Goal: Transaction & Acquisition: Purchase product/service

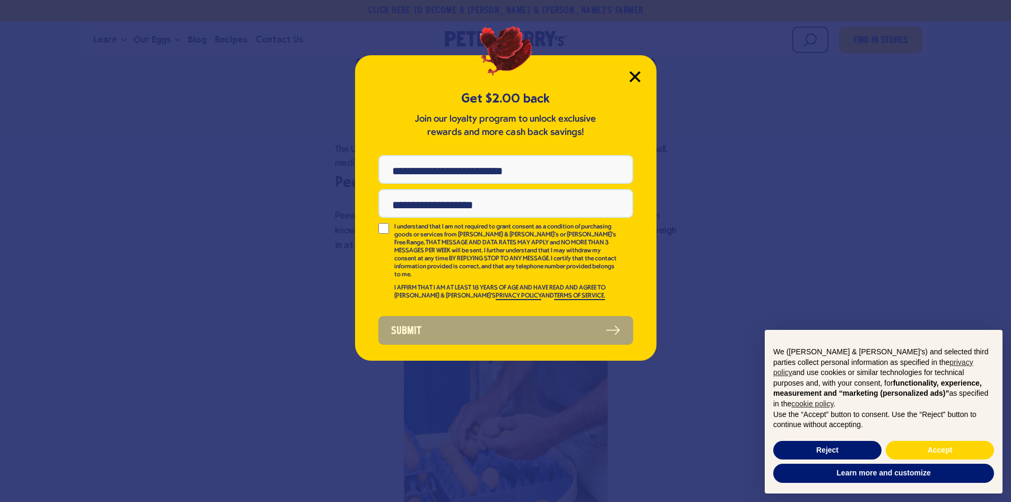
click at [634, 73] on icon "Close Modal" at bounding box center [635, 76] width 11 height 11
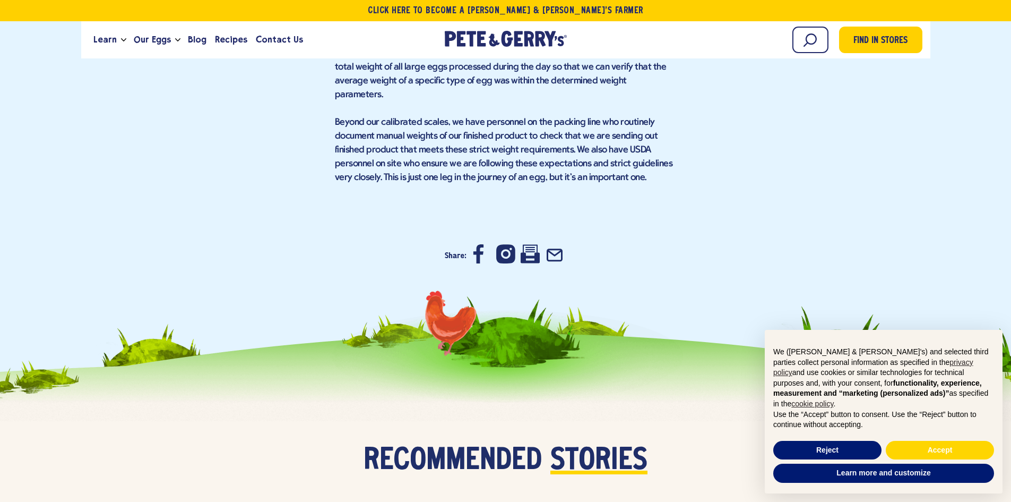
scroll to position [3822, 0]
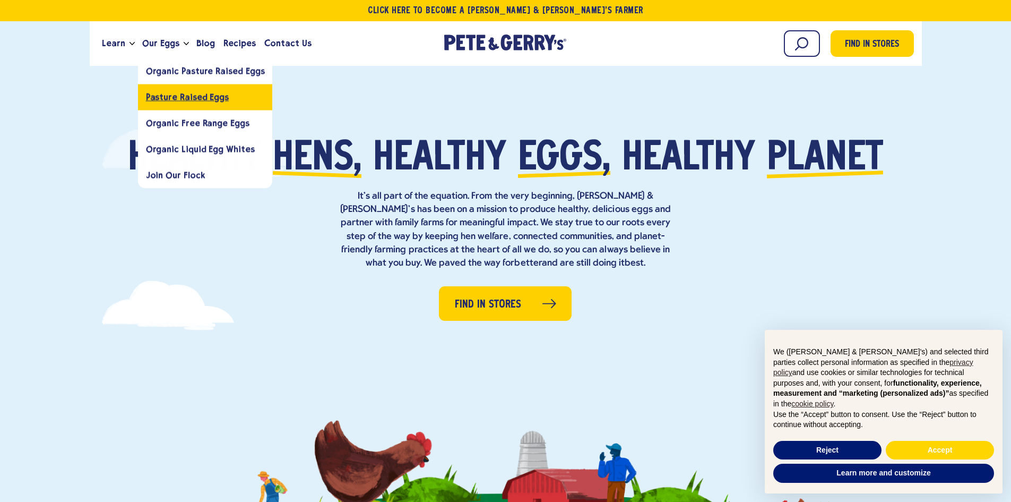
click at [196, 104] on link "Pasture Raised Eggs" at bounding box center [205, 97] width 135 height 26
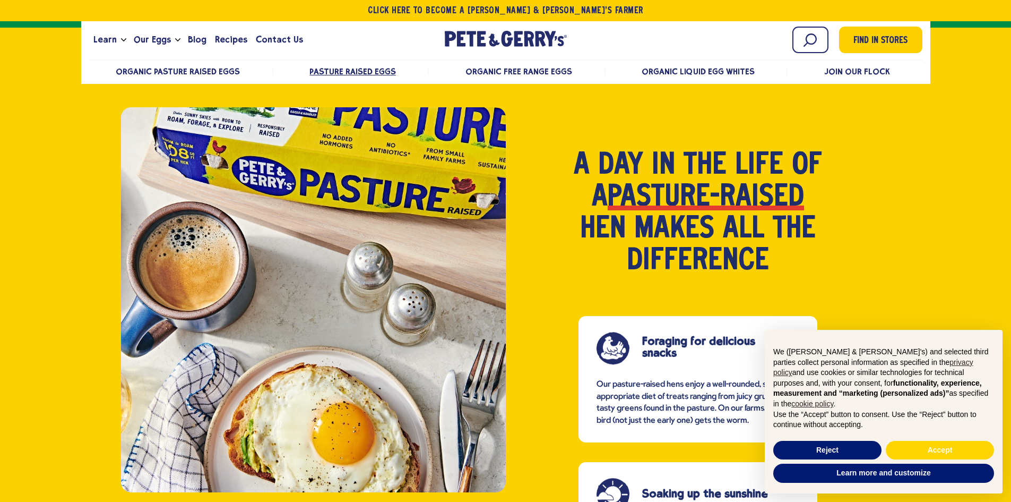
scroll to position [641, 0]
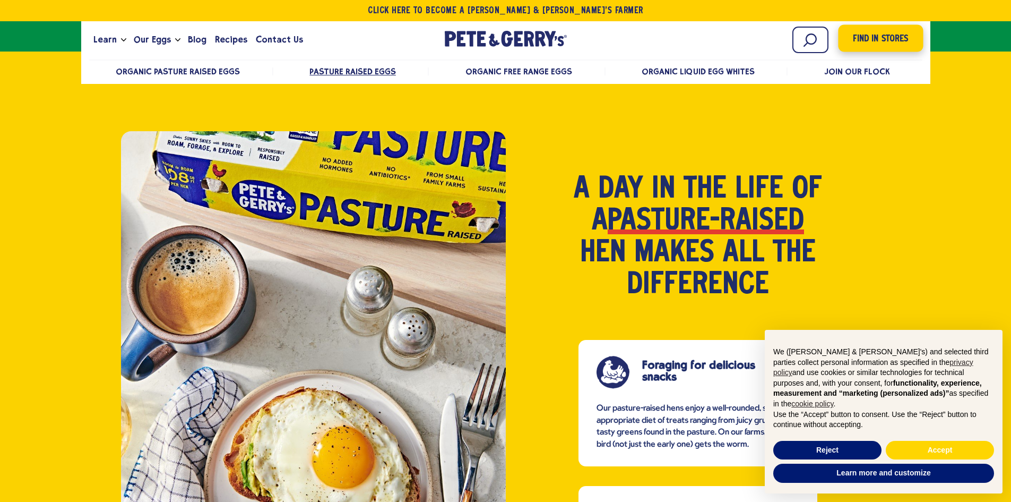
click at [897, 50] on link "Find in Stores" at bounding box center [880, 38] width 85 height 27
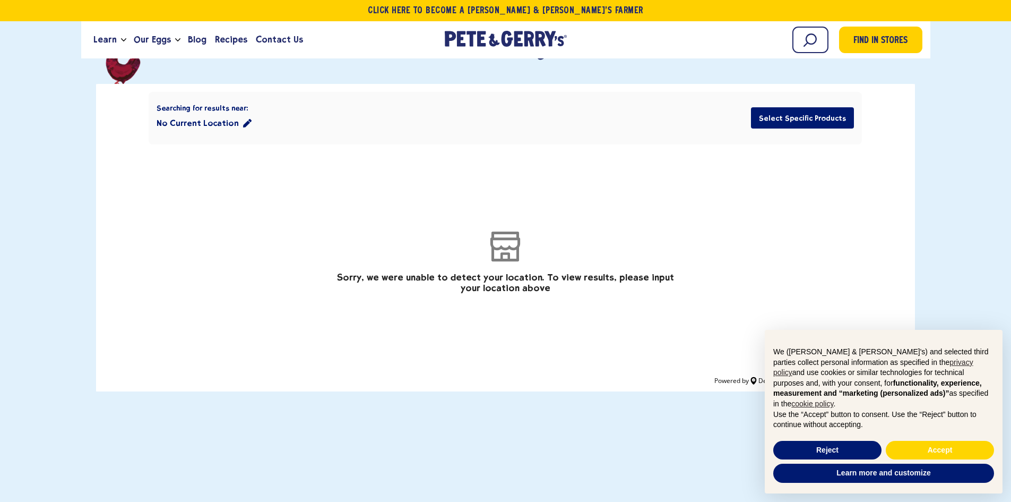
scroll to position [106, 0]
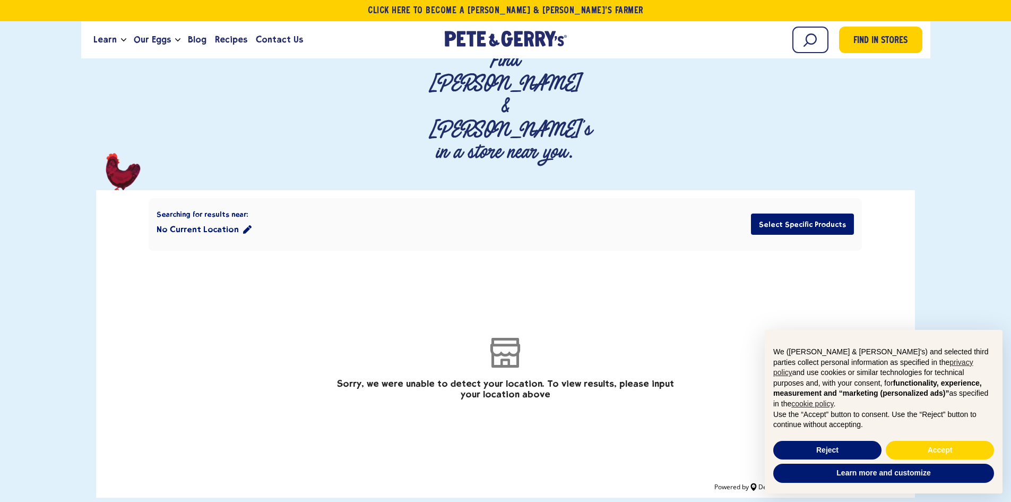
click at [200, 219] on button "No Current Location" at bounding box center [204, 229] width 95 height 21
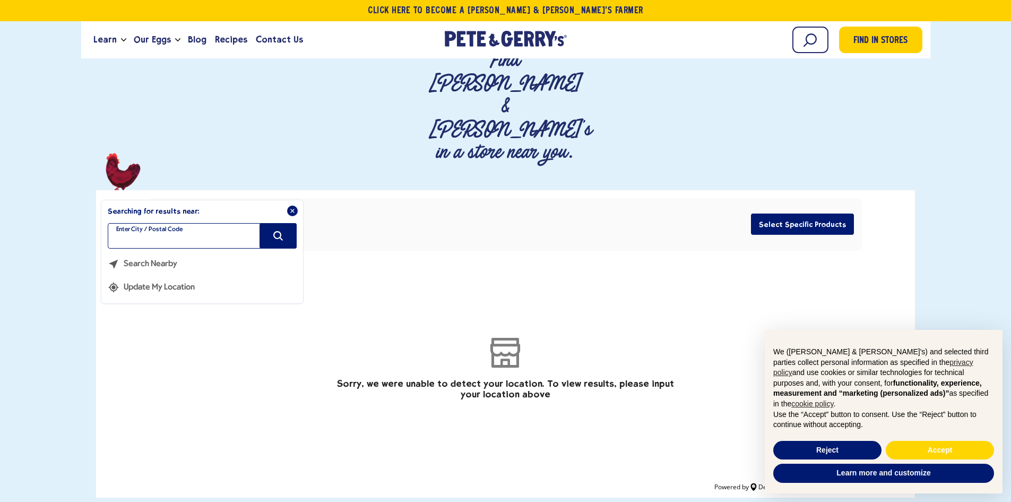
click at [208, 223] on input "filter" at bounding box center [202, 235] width 189 height 25
type input "**********"
type input "*****"
click at [274, 230] on icon "Search" at bounding box center [278, 236] width 12 height 12
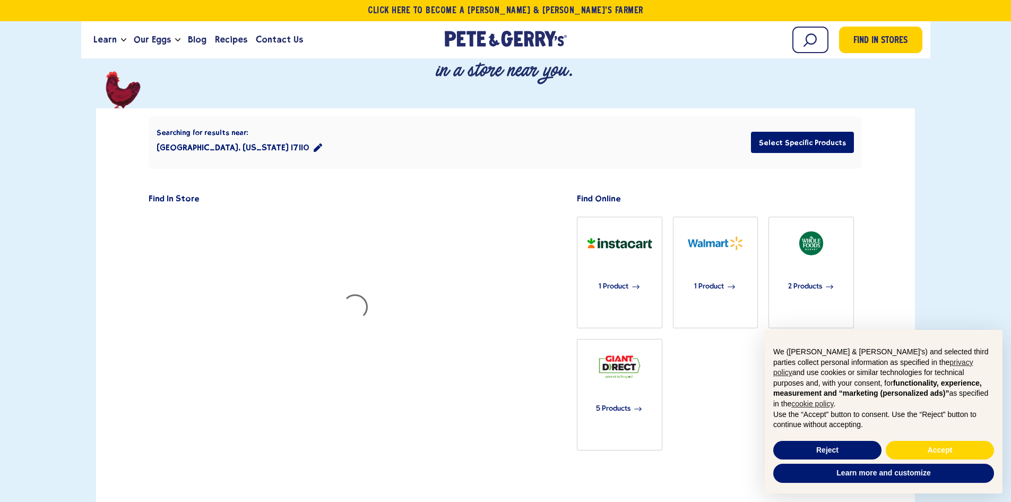
scroll to position [212, 0]
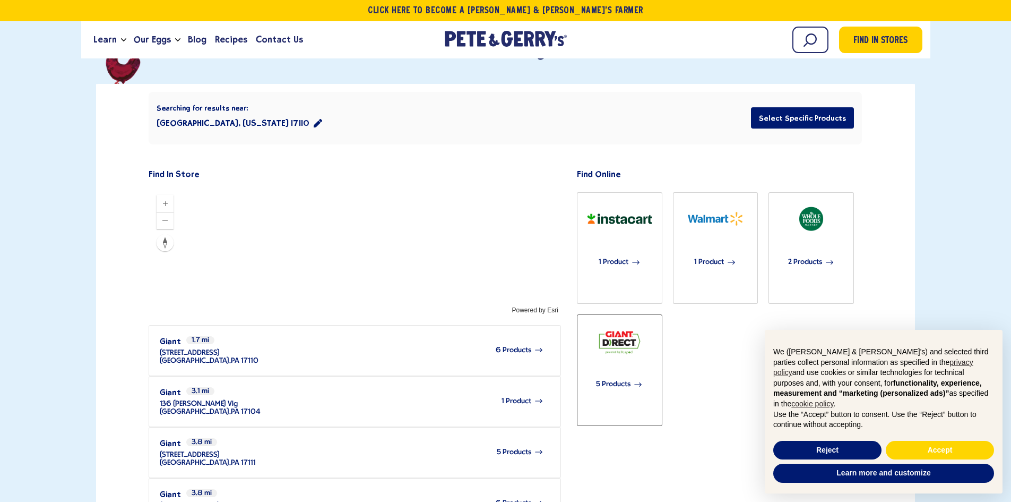
click at [619, 373] on span "5 Products" at bounding box center [613, 384] width 35 height 23
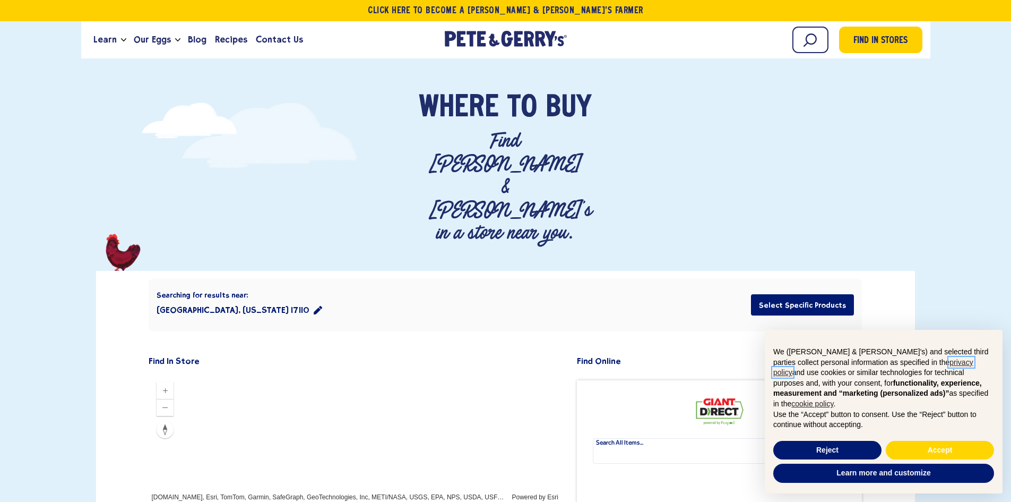
scroll to position [0, 0]
